Goal: Transaction & Acquisition: Subscribe to service/newsletter

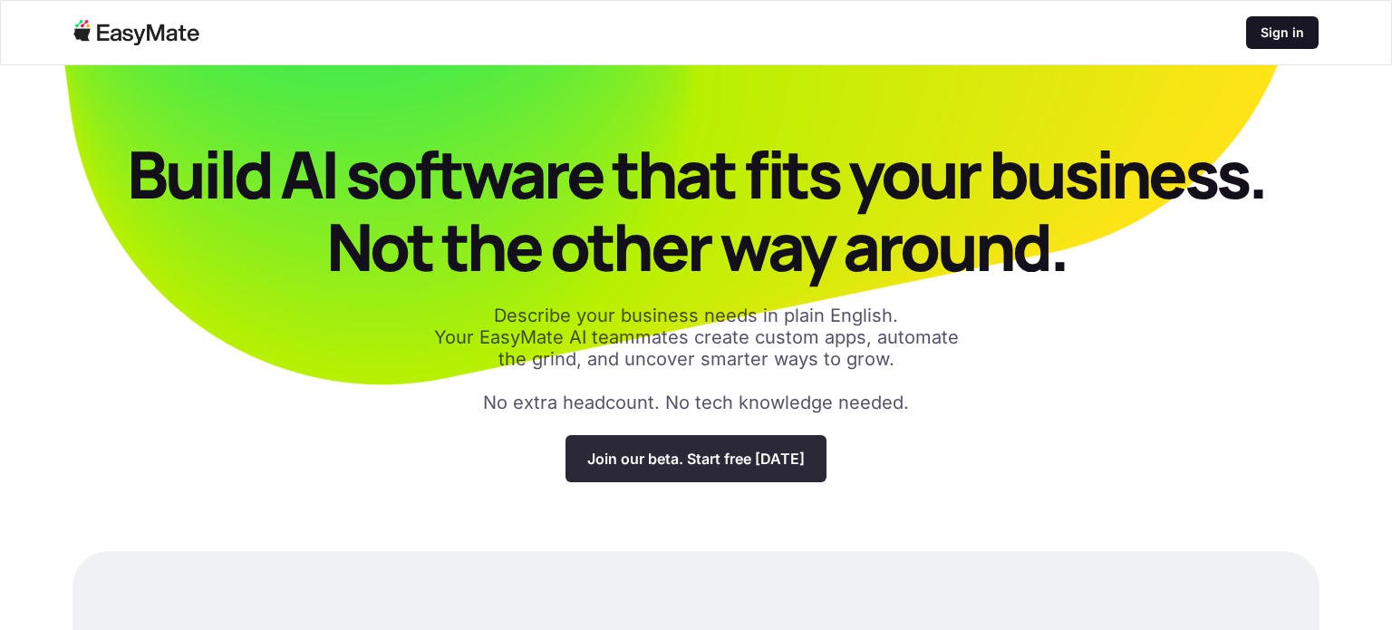
click at [717, 451] on p "Join our beta. Start free [DATE]" at bounding box center [696, 459] width 218 height 18
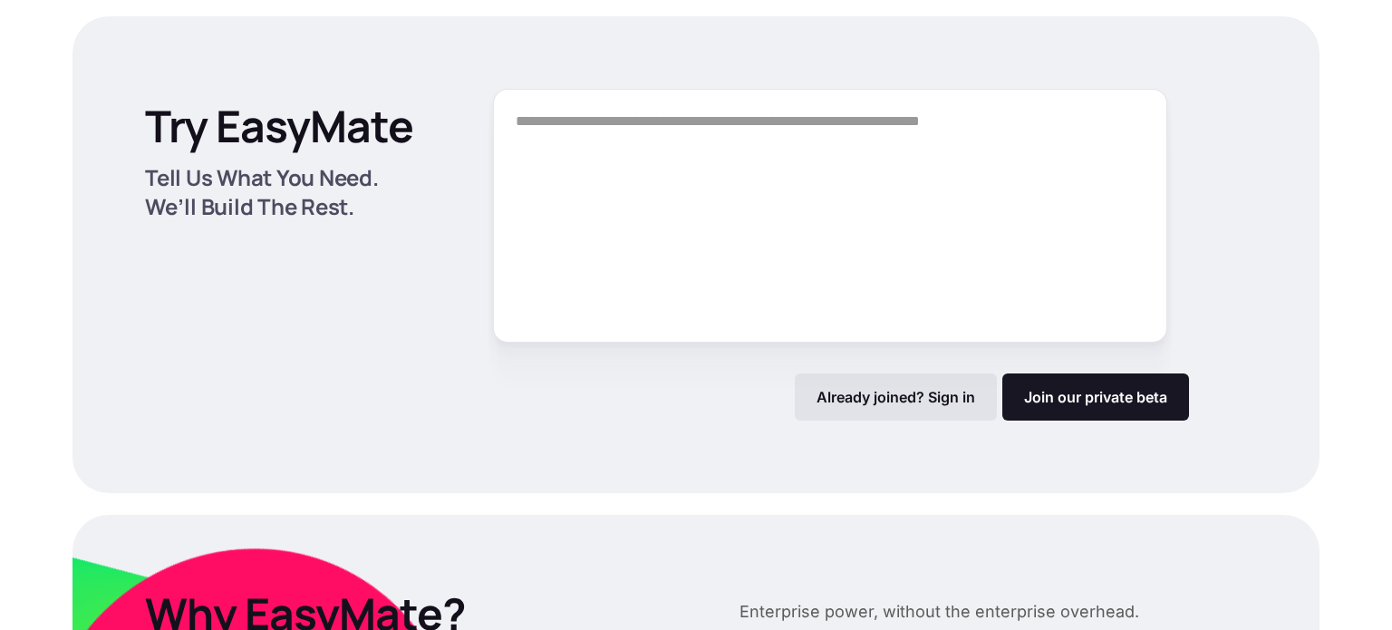
scroll to position [2432, 0]
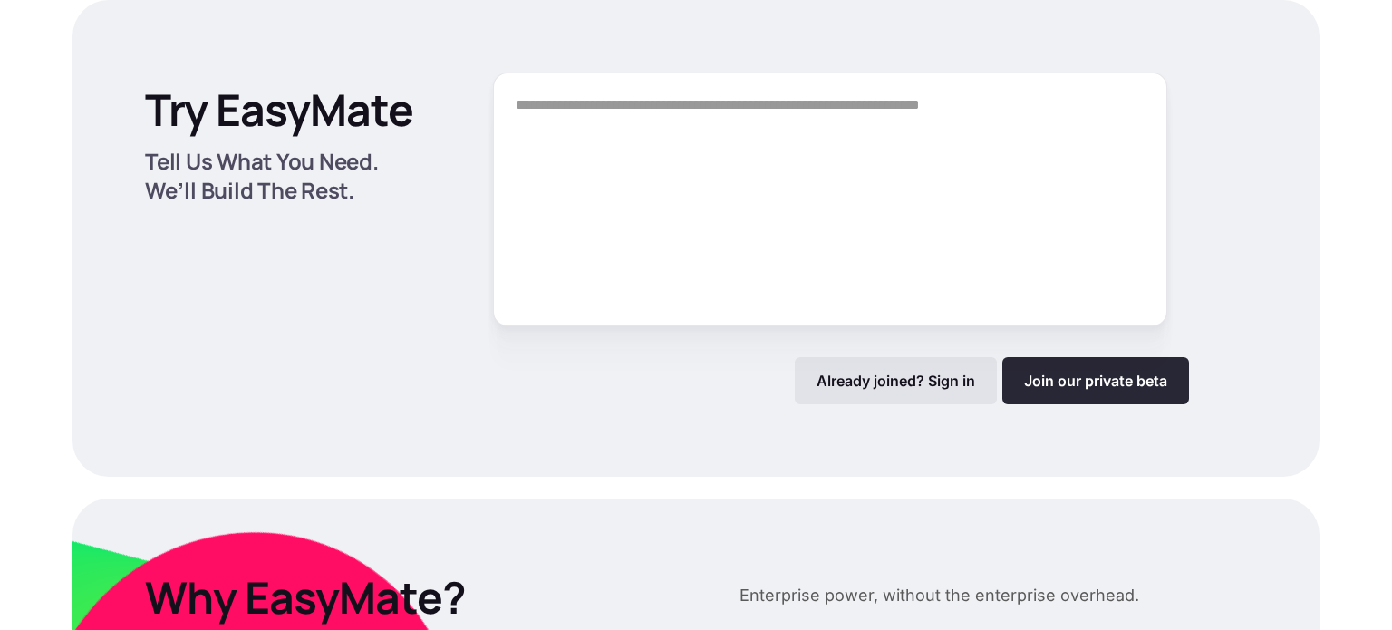
click at [1044, 392] on link "Join our private beta" at bounding box center [1095, 380] width 187 height 47
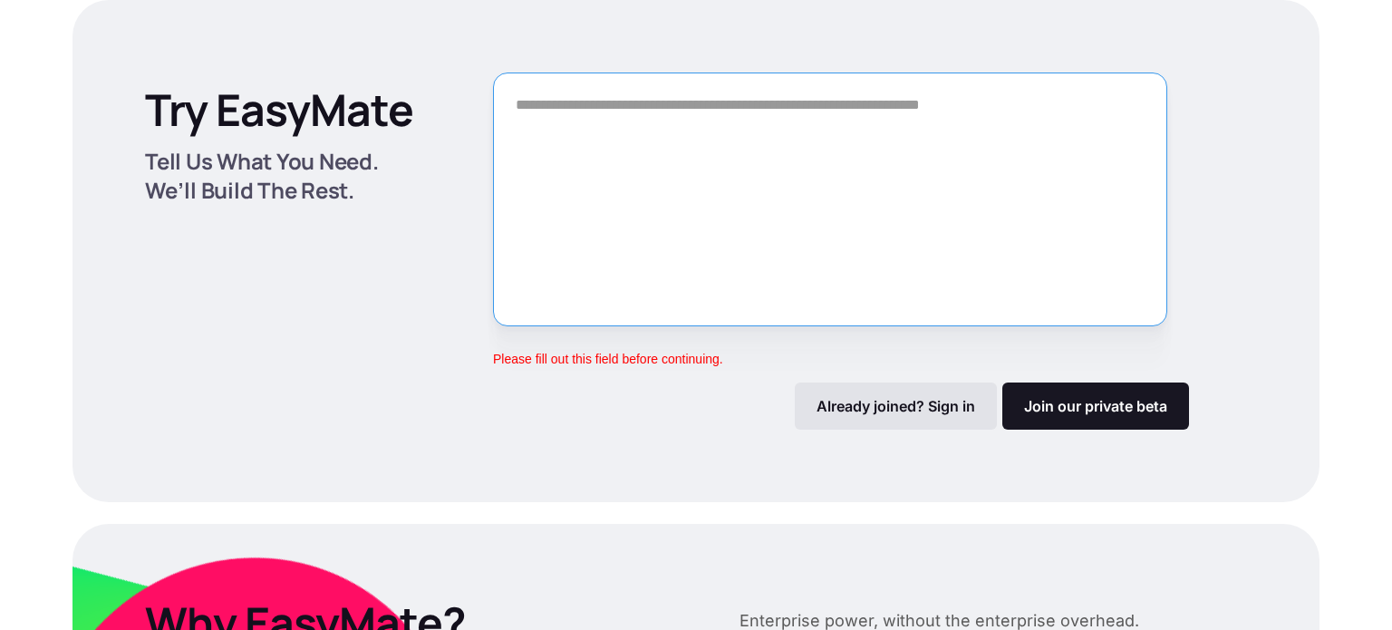
click at [953, 251] on textarea "Form" at bounding box center [830, 200] width 674 height 254
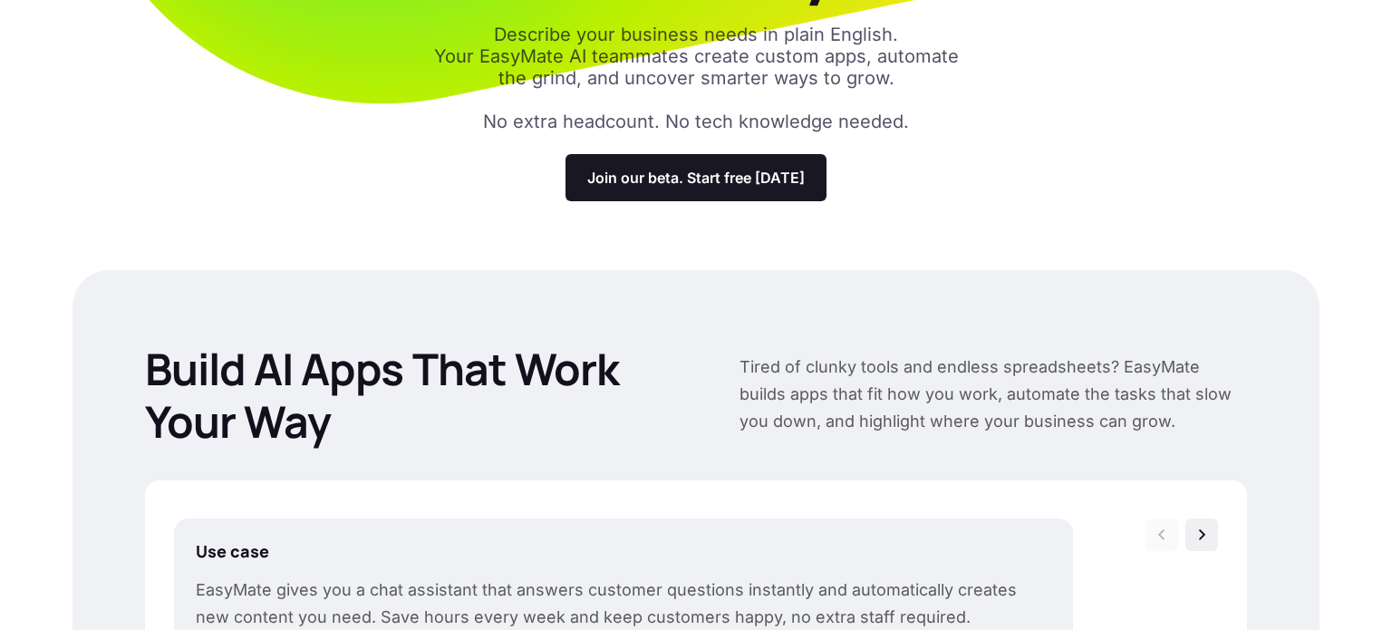
scroll to position [0, 0]
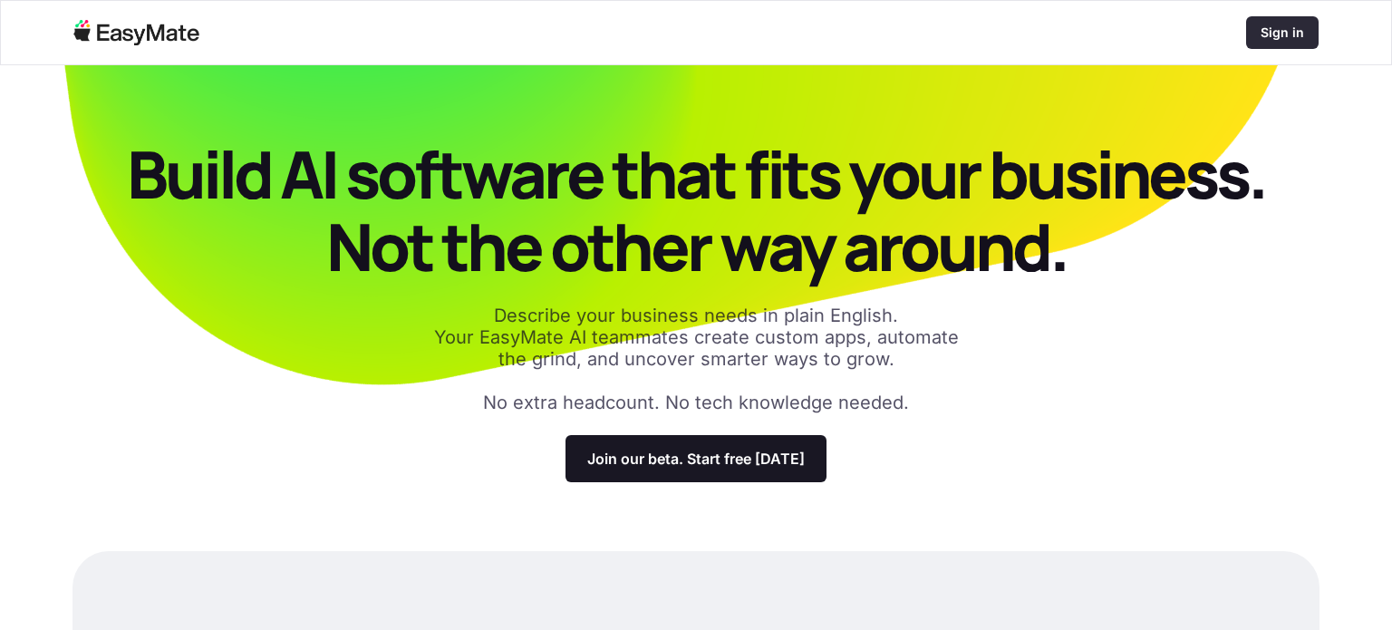
click at [1272, 30] on p "Sign in" at bounding box center [1283, 33] width 44 height 18
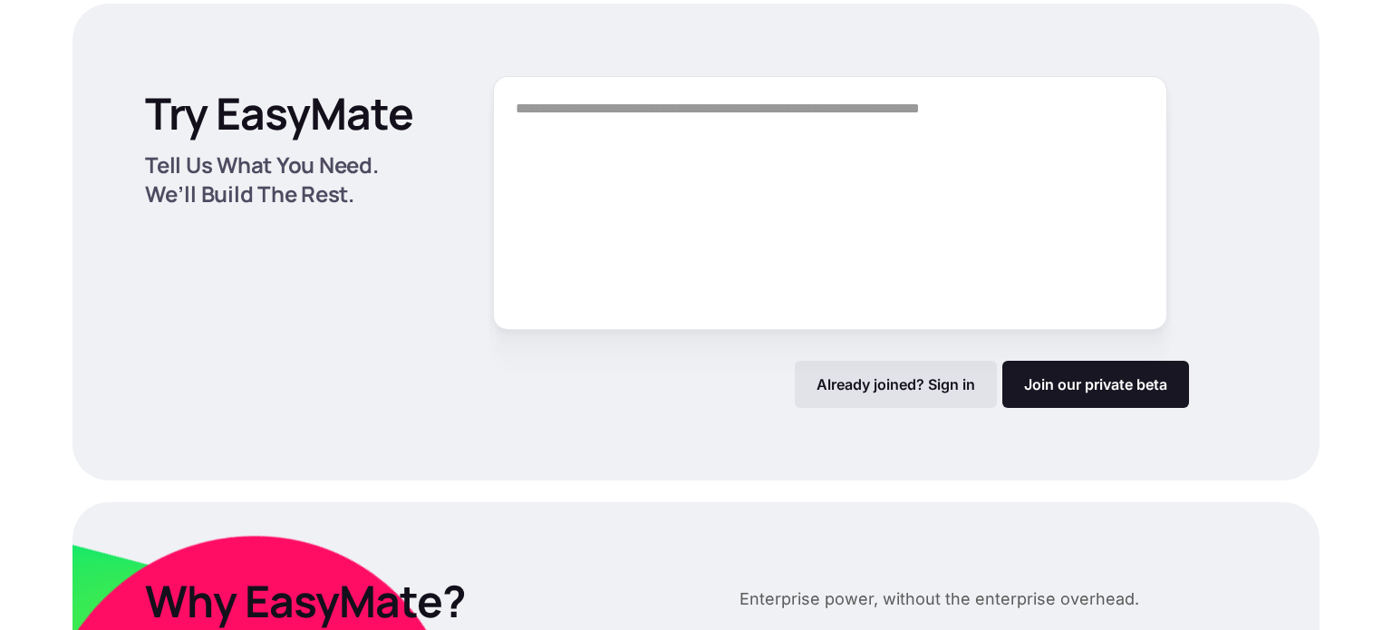
scroll to position [2429, 0]
click at [1023, 382] on link "Join our private beta" at bounding box center [1095, 383] width 187 height 47
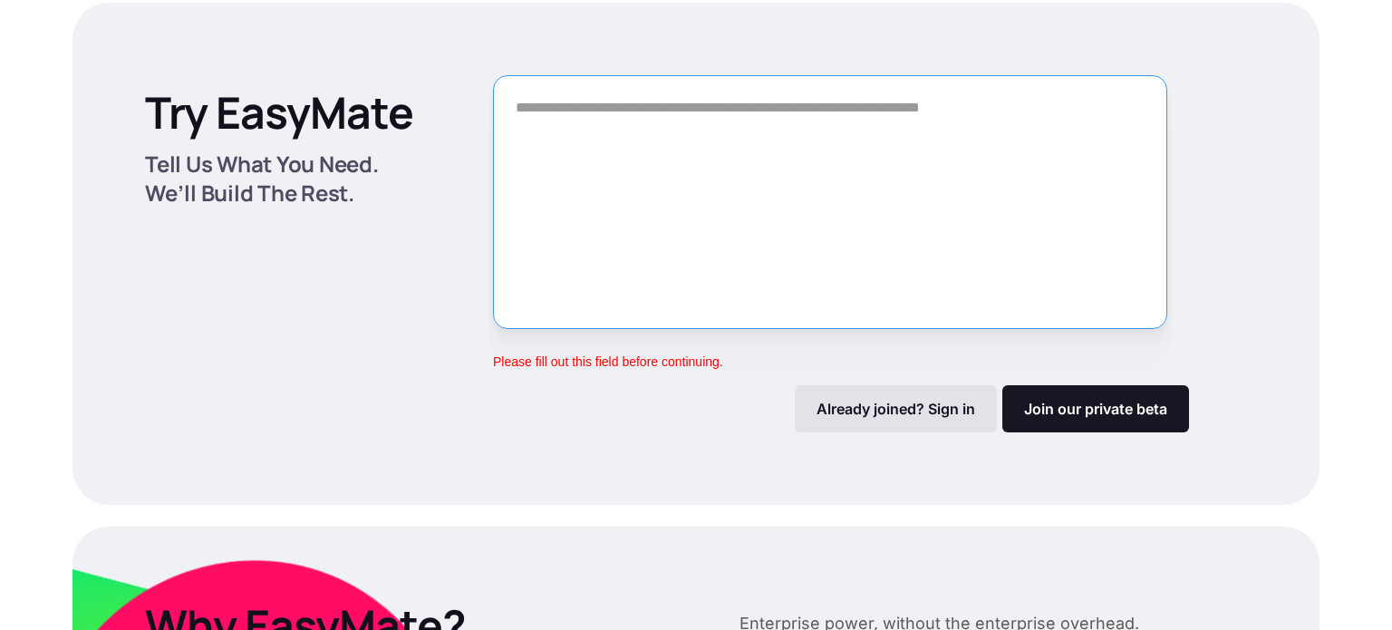
click at [880, 202] on textarea "Form" at bounding box center [830, 202] width 674 height 254
